Goal: Register for event/course

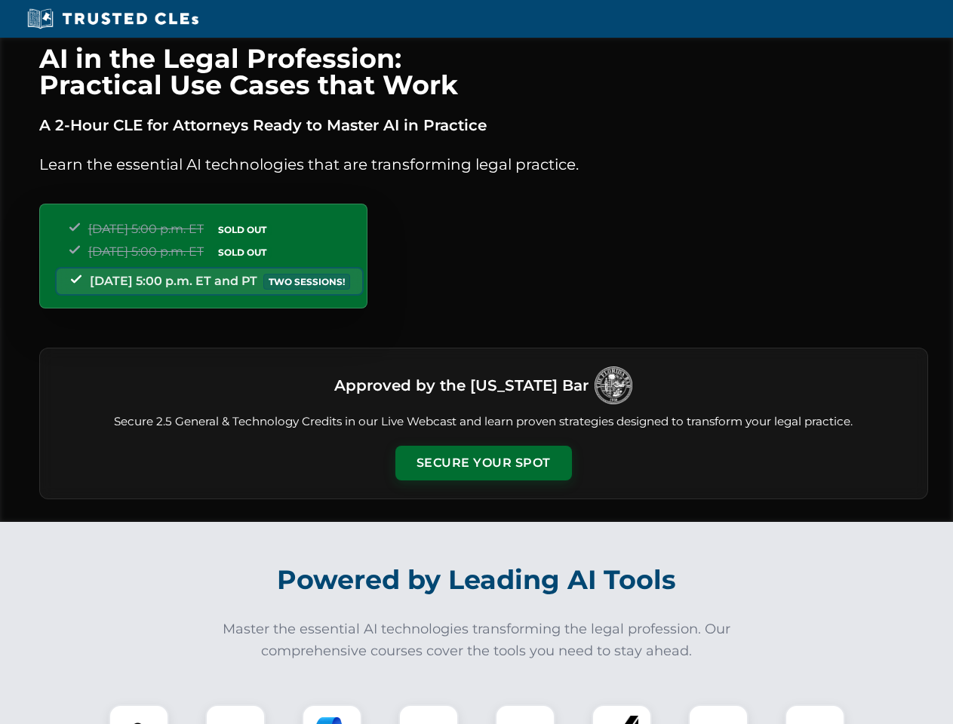
click at [483, 463] on button "Secure Your Spot" at bounding box center [483, 463] width 177 height 35
click at [139, 714] on img at bounding box center [139, 735] width 44 height 44
click at [235, 714] on div at bounding box center [235, 735] width 60 height 60
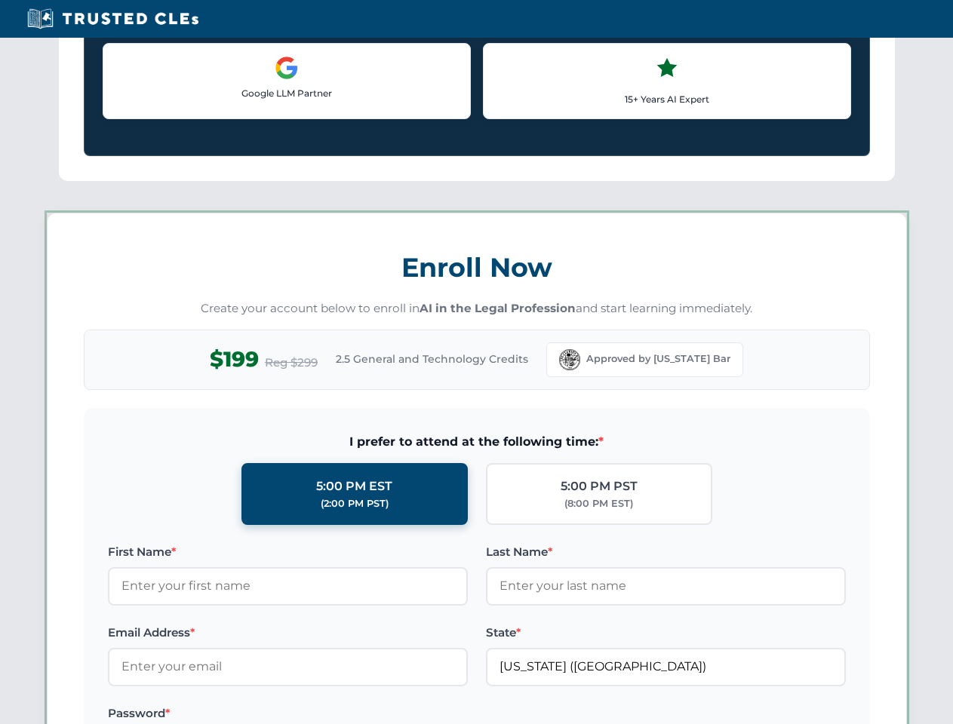
click at [428, 714] on label "Password *" at bounding box center [288, 714] width 360 height 18
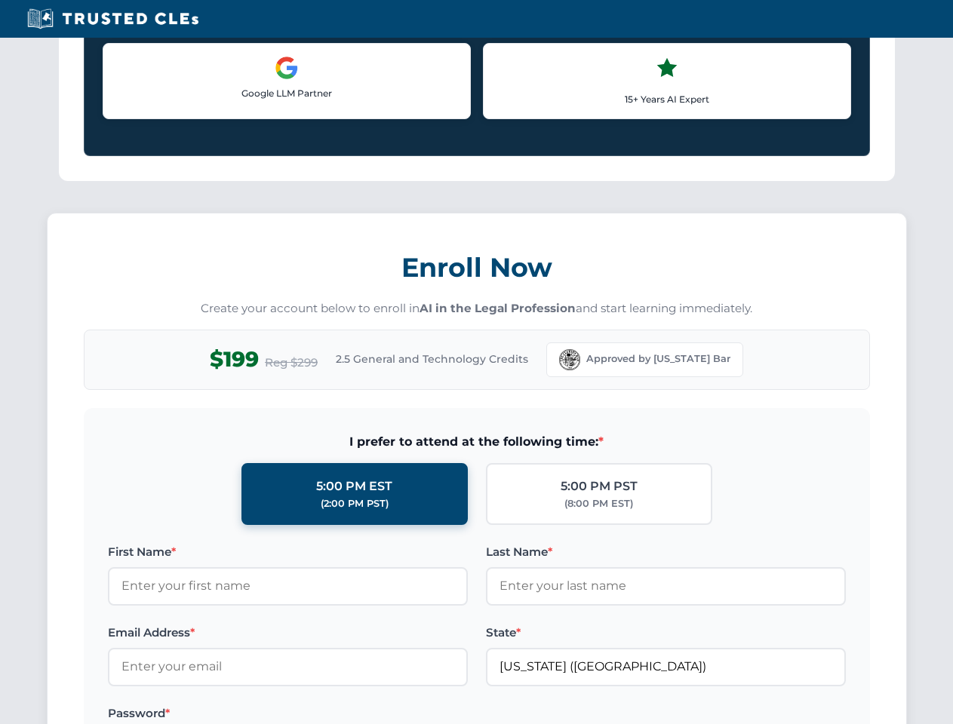
scroll to position [1481, 0]
